Goal: Transaction & Acquisition: Download file/media

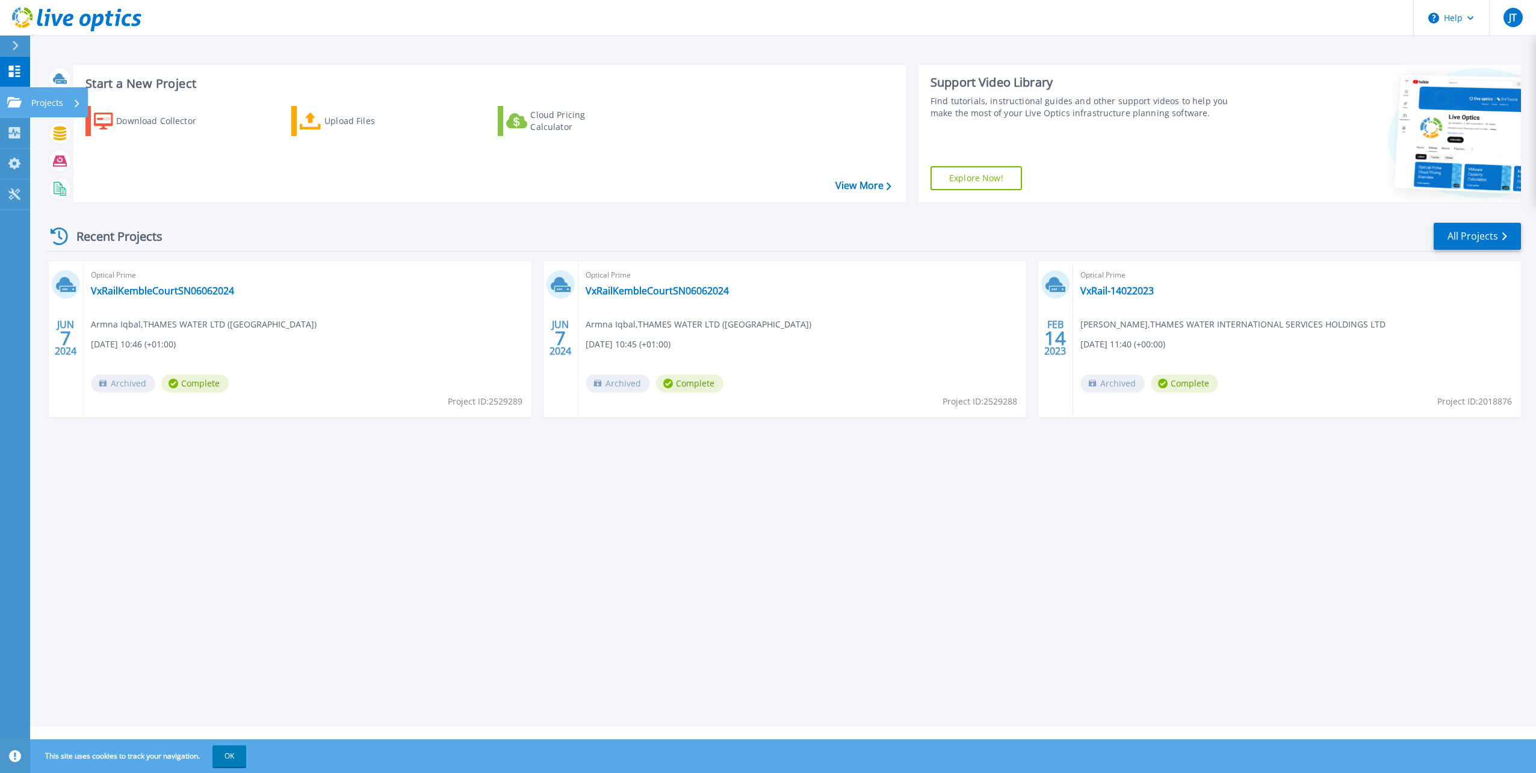
click at [16, 102] on icon at bounding box center [14, 102] width 14 height 10
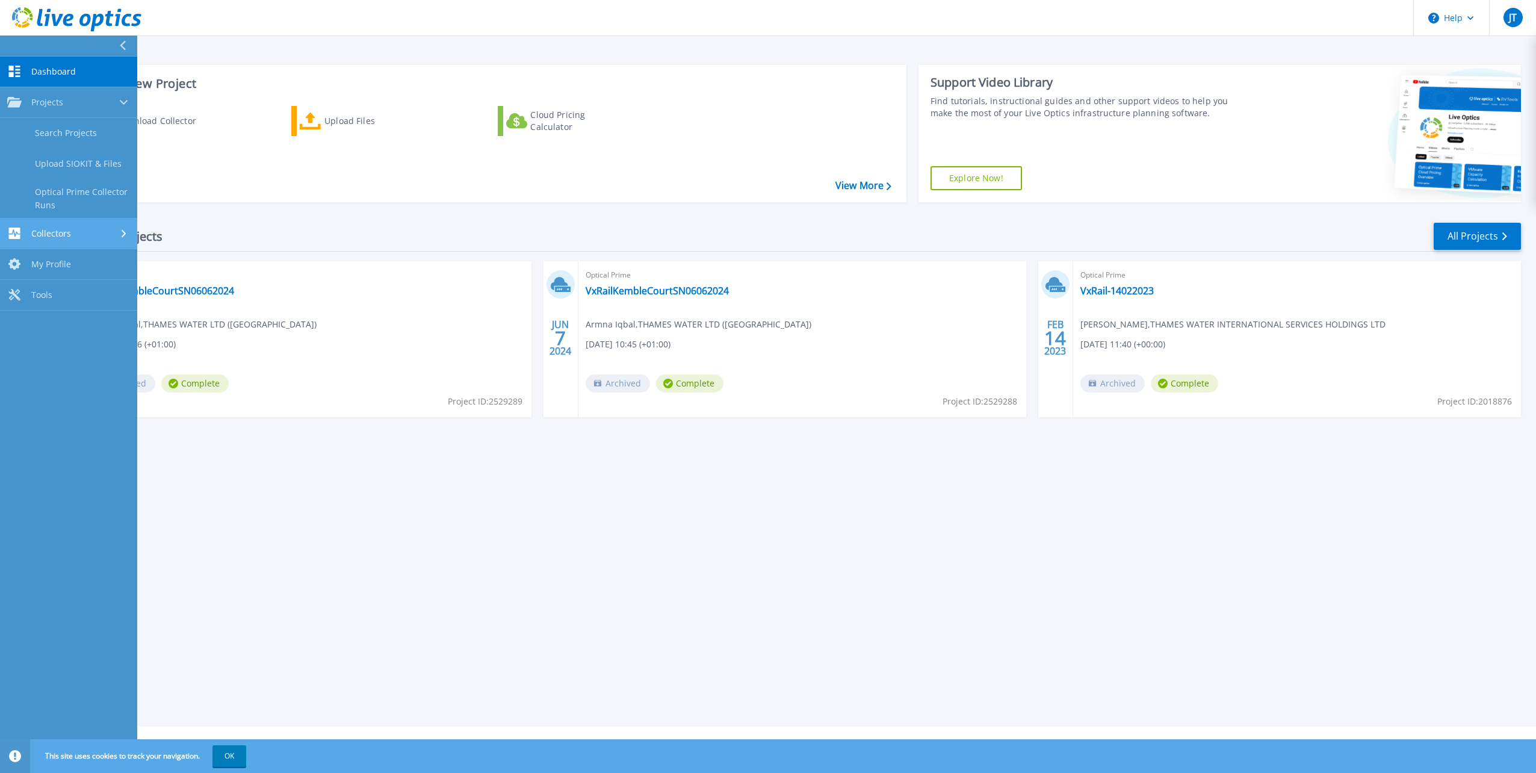
click at [69, 229] on span "Collectors" at bounding box center [51, 233] width 40 height 11
click at [72, 105] on div "Projects" at bounding box center [68, 102] width 123 height 11
click at [73, 241] on link "Collectors Collectors" at bounding box center [68, 233] width 137 height 31
click at [76, 172] on link "Download Collector" at bounding box center [68, 164] width 137 height 31
